Goal: Task Accomplishment & Management: Manage account settings

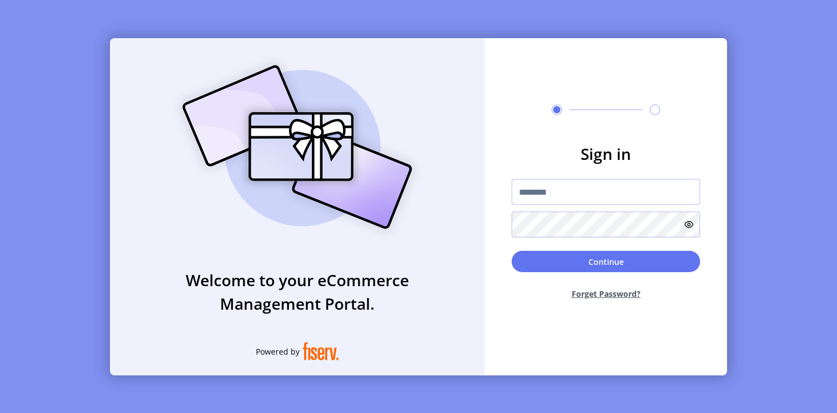
click at [580, 193] on input "text" at bounding box center [606, 192] width 189 height 26
type input "**********"
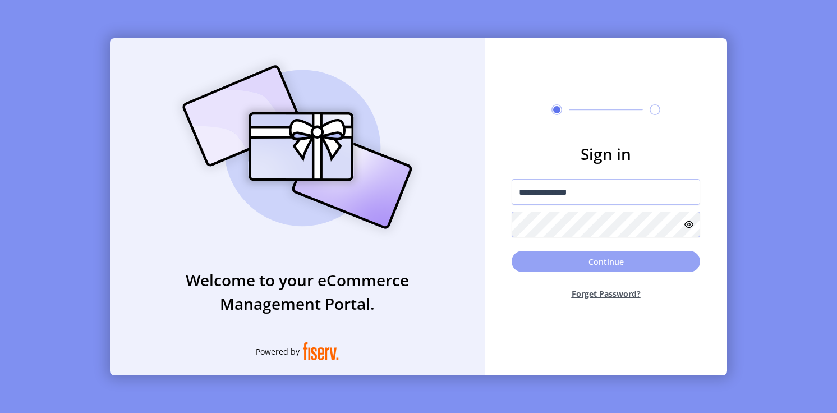
click at [570, 258] on button "Continue" at bounding box center [606, 261] width 189 height 21
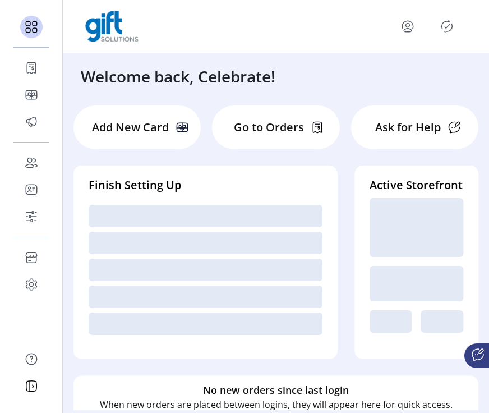
click at [256, 135] on p "Go to Orders" at bounding box center [269, 127] width 70 height 17
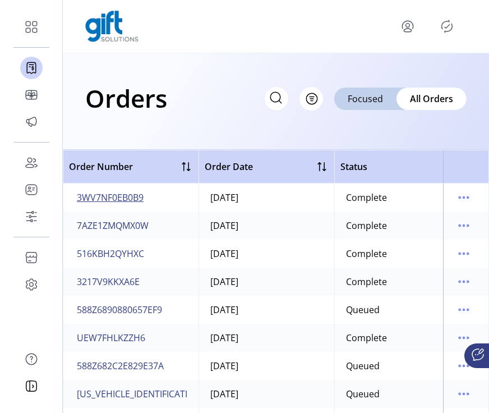
click at [124, 197] on span "3WV7NF0EB0B9" at bounding box center [110, 197] width 67 height 13
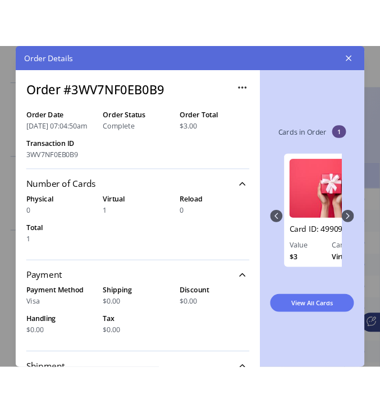
scroll to position [435, 0]
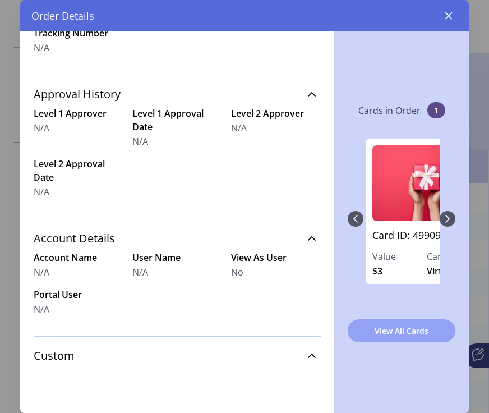
click at [387, 331] on span "View All Cards" at bounding box center [402, 331] width 79 height 12
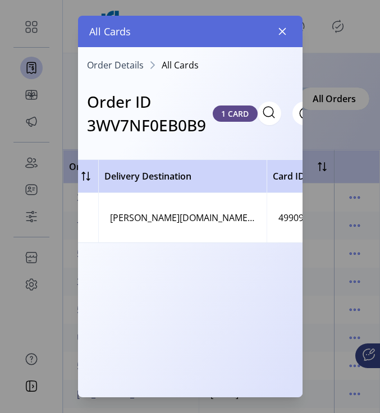
scroll to position [0, 179]
